Goal: Check status: Check status

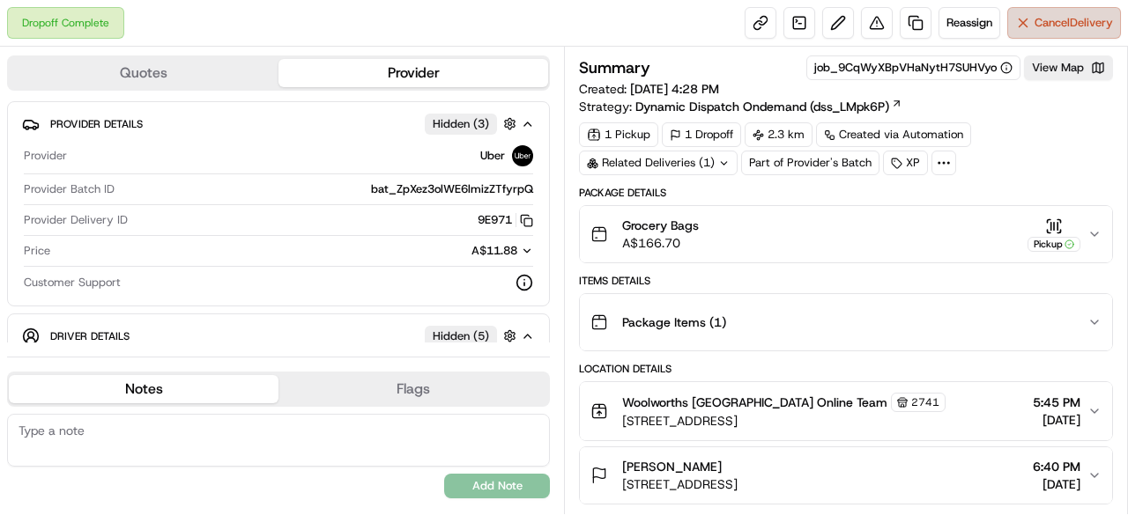
click at [1056, 17] on span "Cancel Delivery" at bounding box center [1073, 23] width 78 height 16
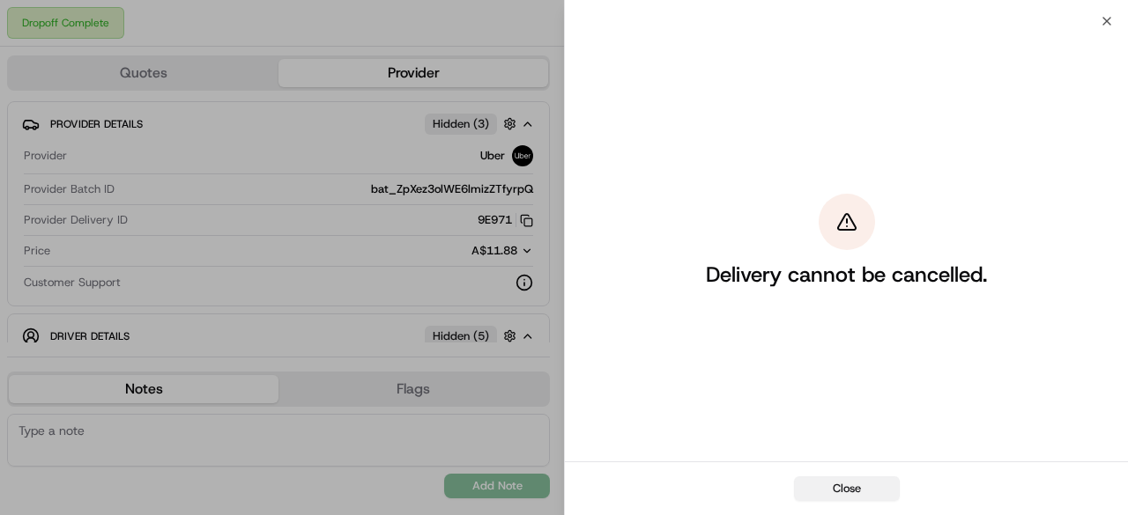
click at [858, 482] on button "Close" at bounding box center [847, 489] width 106 height 25
